Goal: Task Accomplishment & Management: Use online tool/utility

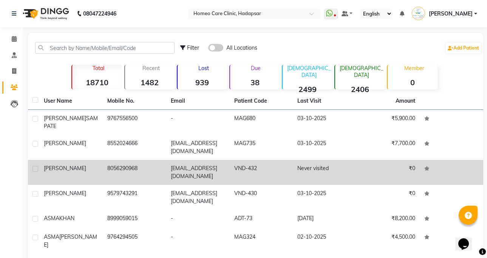
click at [107, 171] on td "8056290968" at bounding box center [135, 172] width 64 height 25
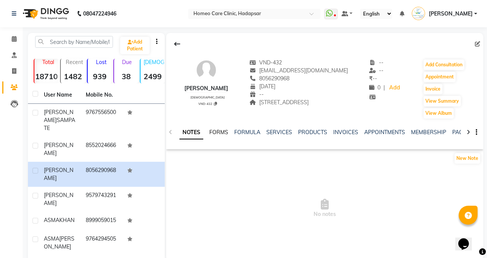
click at [217, 135] on link "FORMS" at bounding box center [218, 132] width 19 height 7
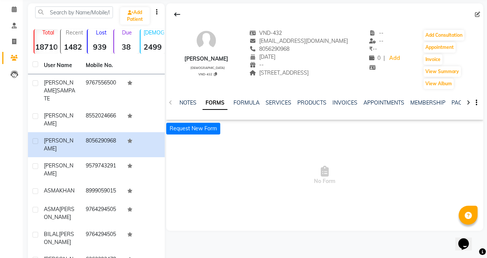
scroll to position [45, 0]
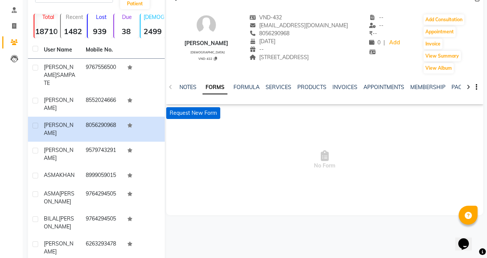
click at [213, 118] on button "Request New Form" at bounding box center [193, 113] width 54 height 12
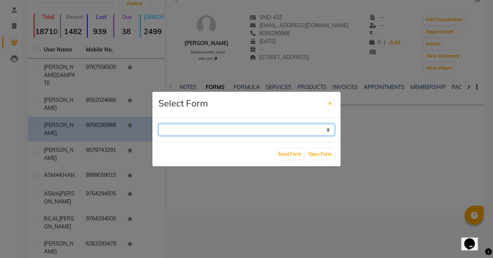
click at [249, 124] on select "Case Taking Form" at bounding box center [246, 130] width 176 height 12
select select "196"
click at [158, 124] on select "Case Taking Form" at bounding box center [246, 130] width 176 height 12
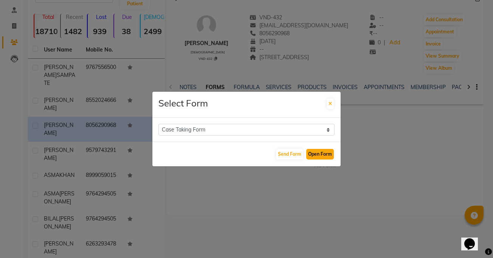
click at [329, 152] on button "Open Form" at bounding box center [320, 154] width 28 height 11
